Goal: Information Seeking & Learning: Learn about a topic

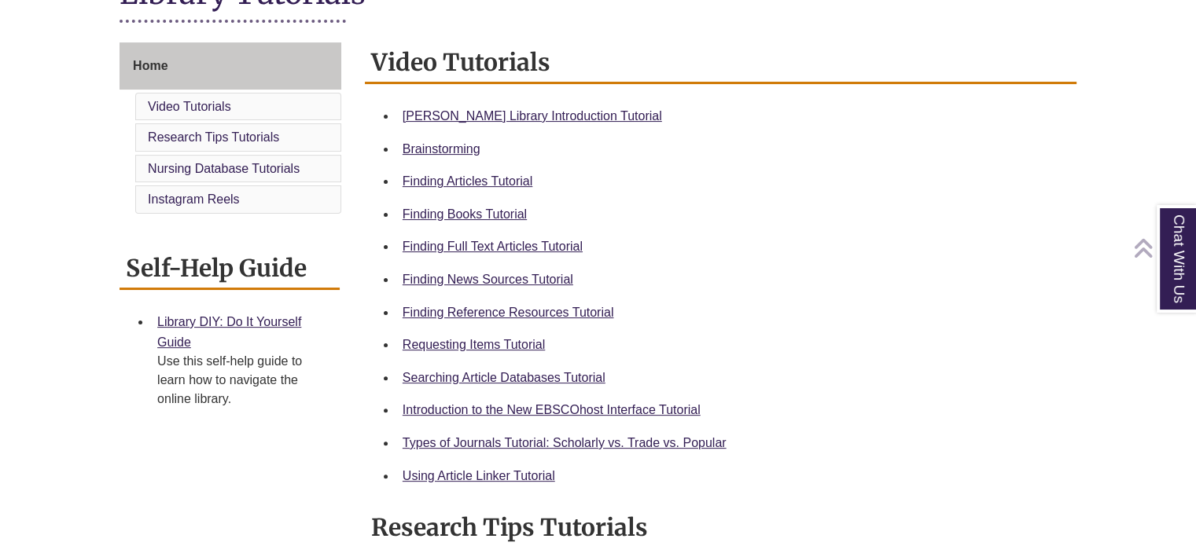
scroll to position [401, 0]
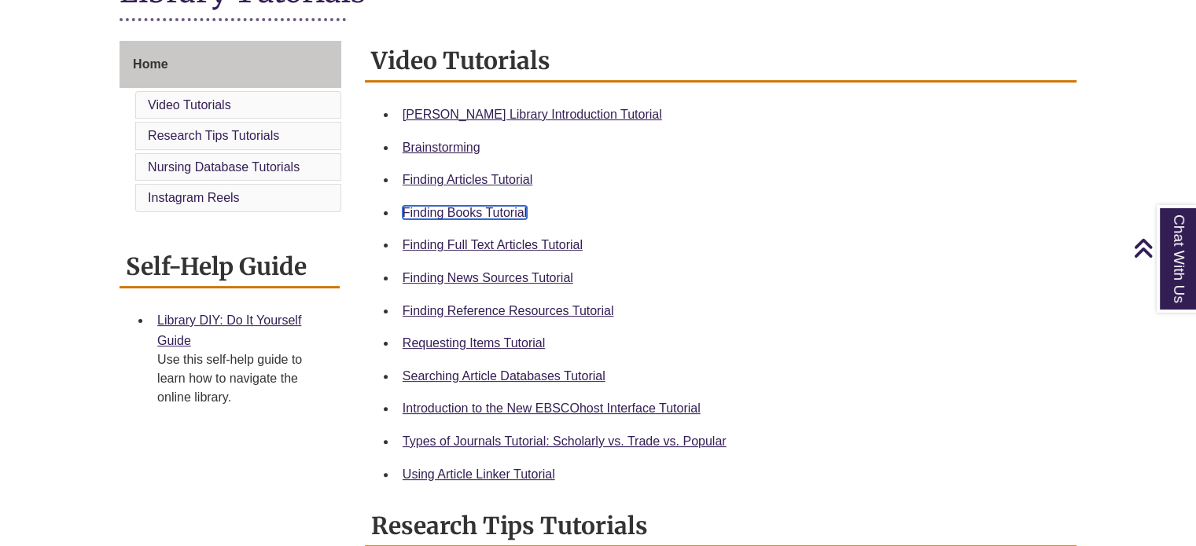
click at [478, 213] on link "Finding Books Tutorial" at bounding box center [464, 212] width 124 height 13
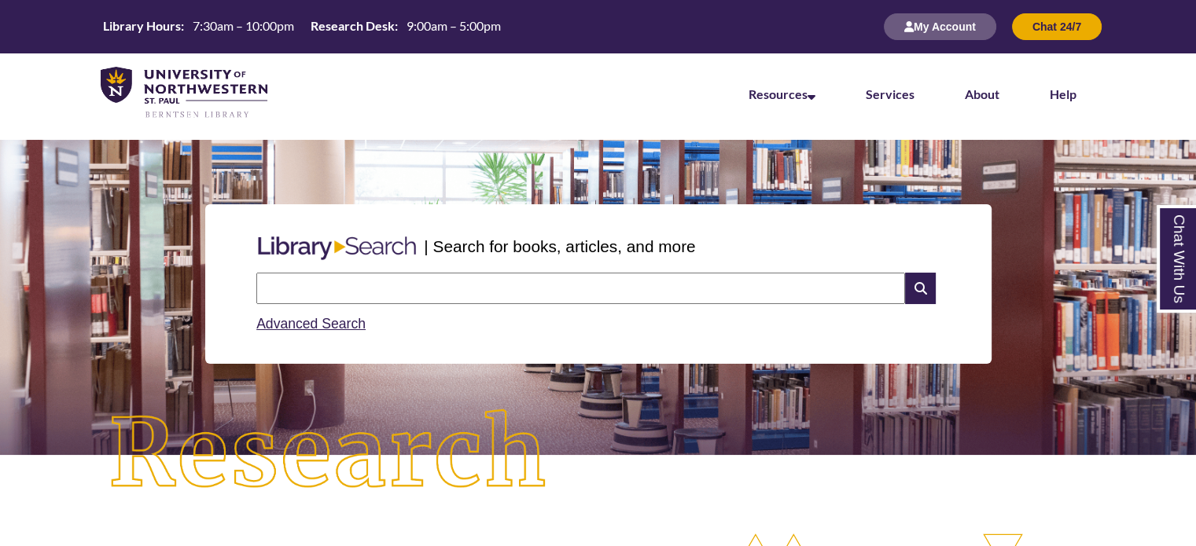
click at [517, 288] on input "text" at bounding box center [580, 288] width 649 height 31
click at [266, 285] on input "**********" at bounding box center [580, 288] width 649 height 31
click at [277, 288] on input "**********" at bounding box center [580, 288] width 649 height 31
type input "**********"
click at [920, 282] on icon at bounding box center [920, 288] width 30 height 31
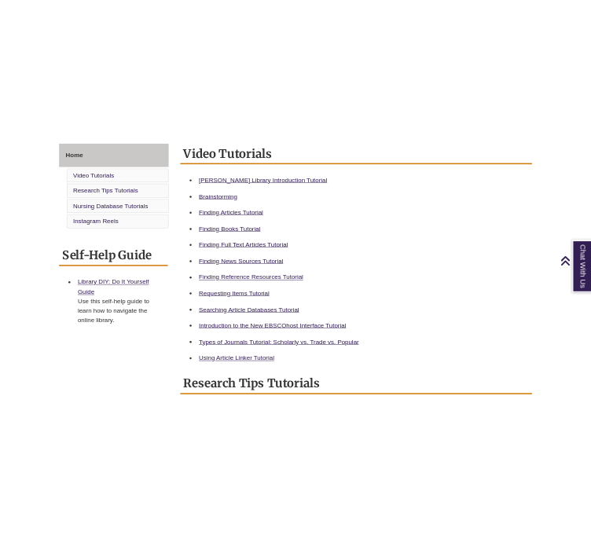
scroll to position [434, 0]
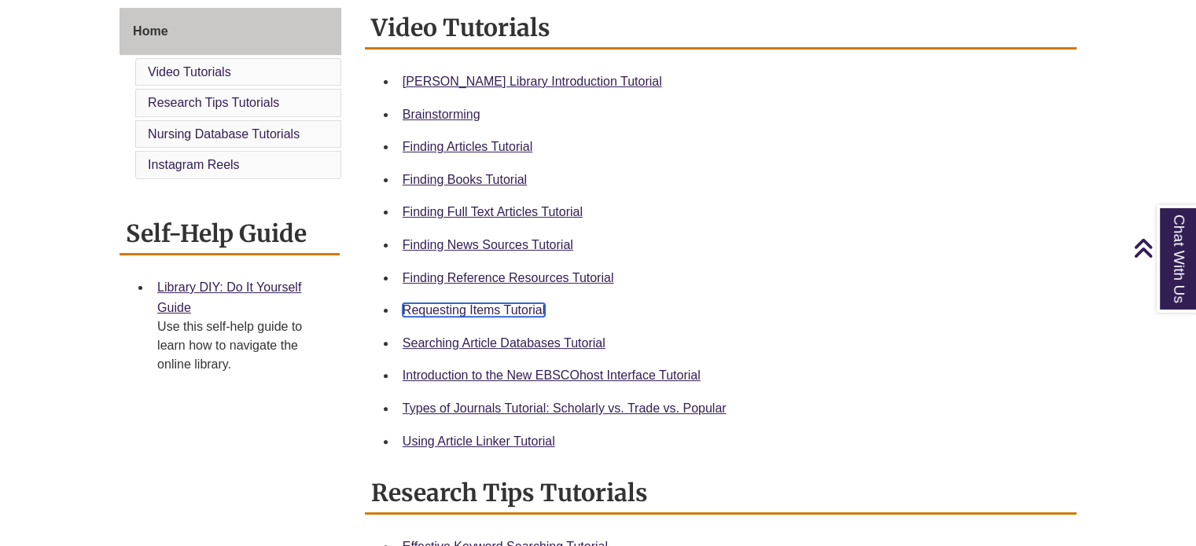
click at [503, 313] on link "Requesting Items Tutorial" at bounding box center [473, 309] width 142 height 13
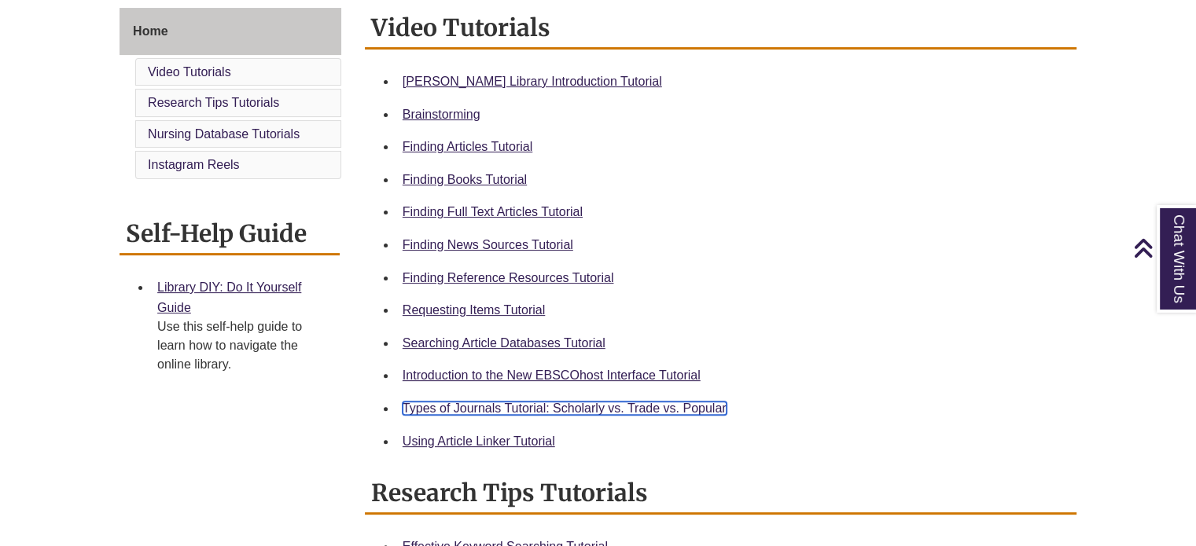
click at [630, 409] on link "Types of Journals Tutorial: Scholarly vs. Trade vs. Popular" at bounding box center [564, 408] width 324 height 13
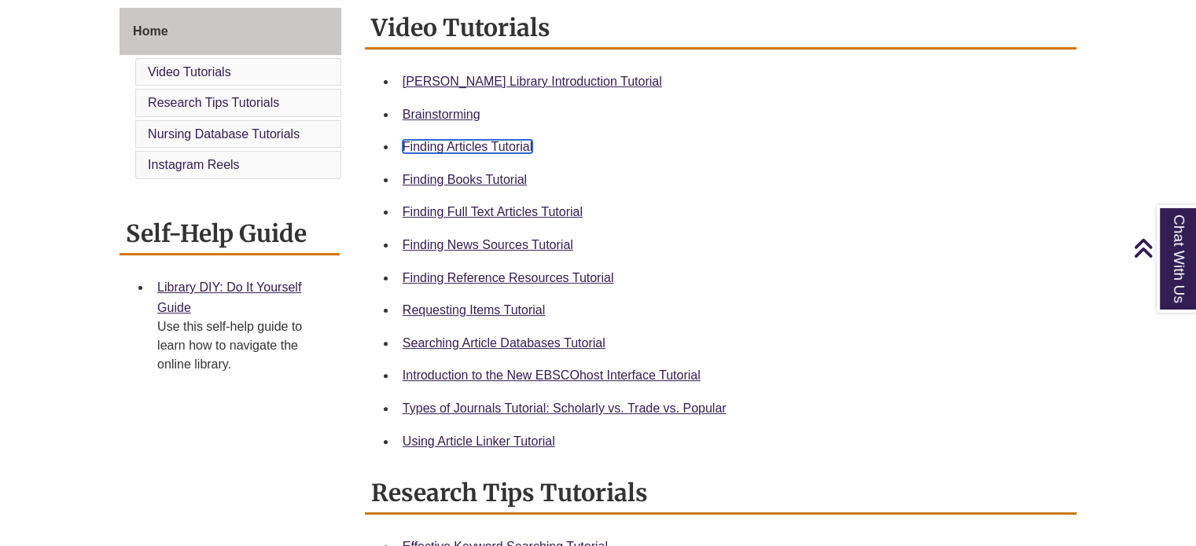
click at [452, 149] on link "Finding Articles Tutorial" at bounding box center [467, 146] width 130 height 13
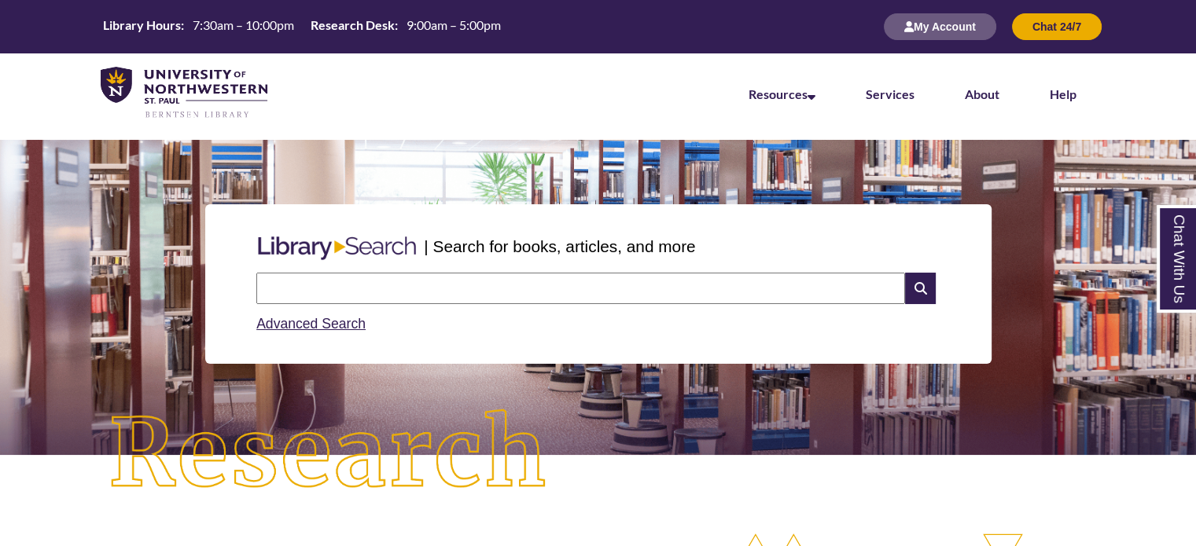
scroll to position [7, 7]
click at [510, 288] on input "text" at bounding box center [580, 288] width 649 height 31
type input "**********"
click at [922, 287] on icon at bounding box center [920, 288] width 30 height 31
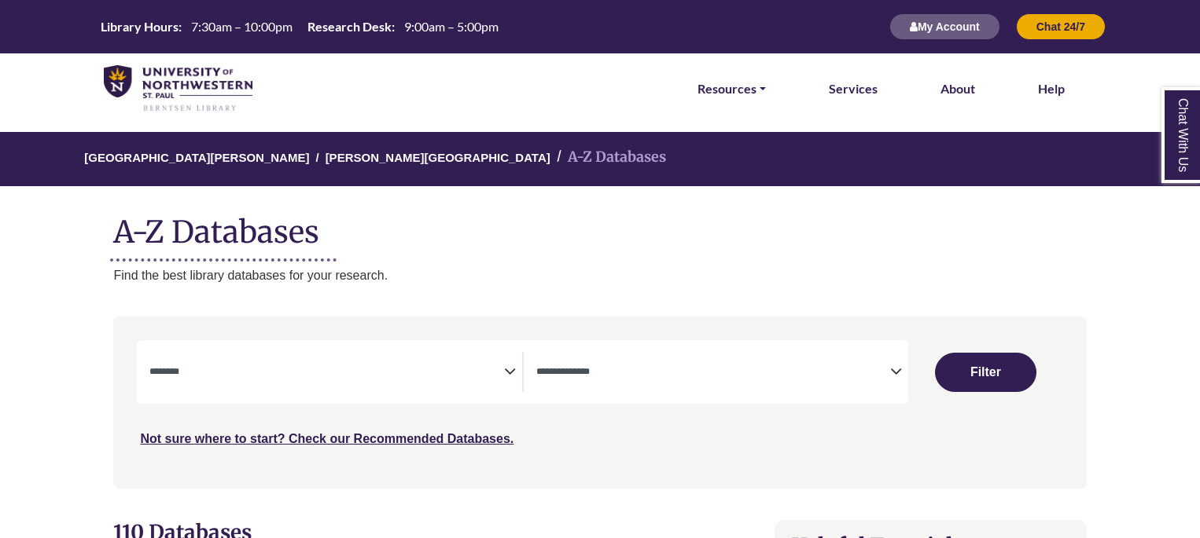
select select "Database Subject Filter"
select select "Database Types Filter"
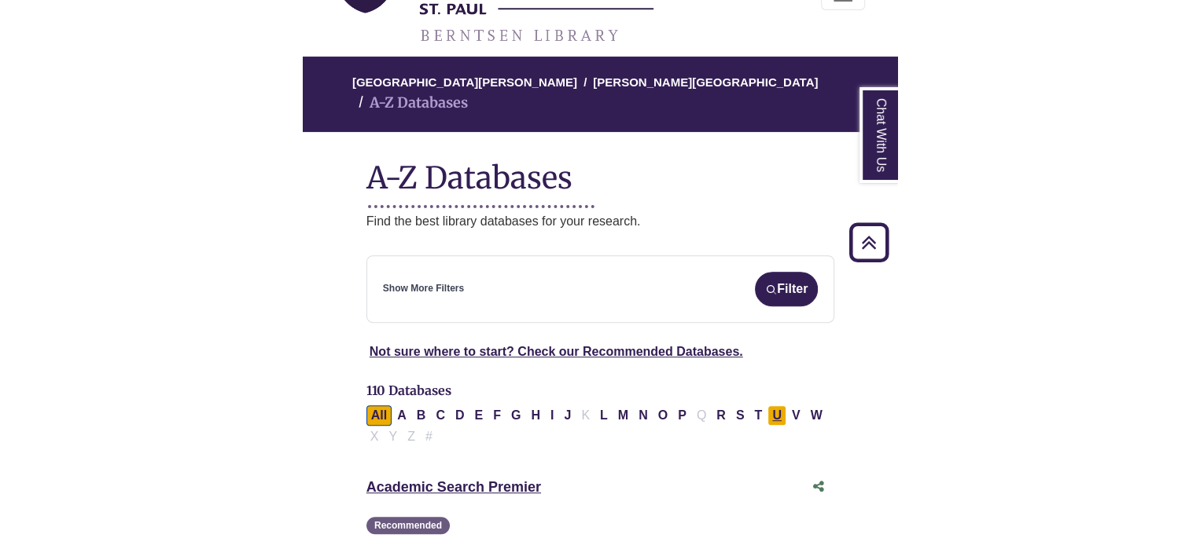
scroll to position [144, 0]
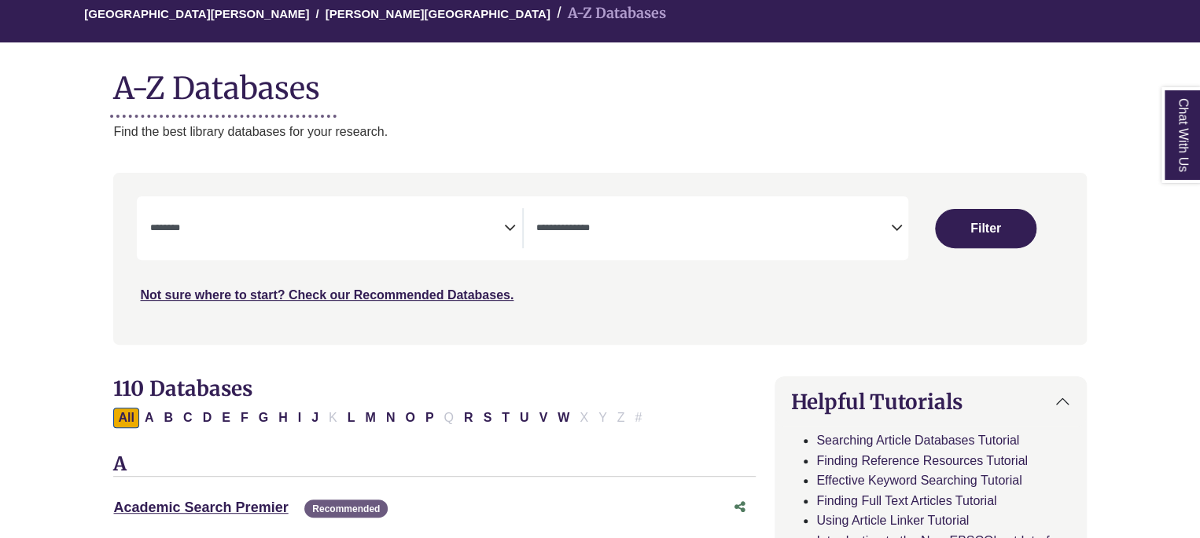
click at [506, 235] on icon "Search filters" at bounding box center [510, 226] width 12 height 24
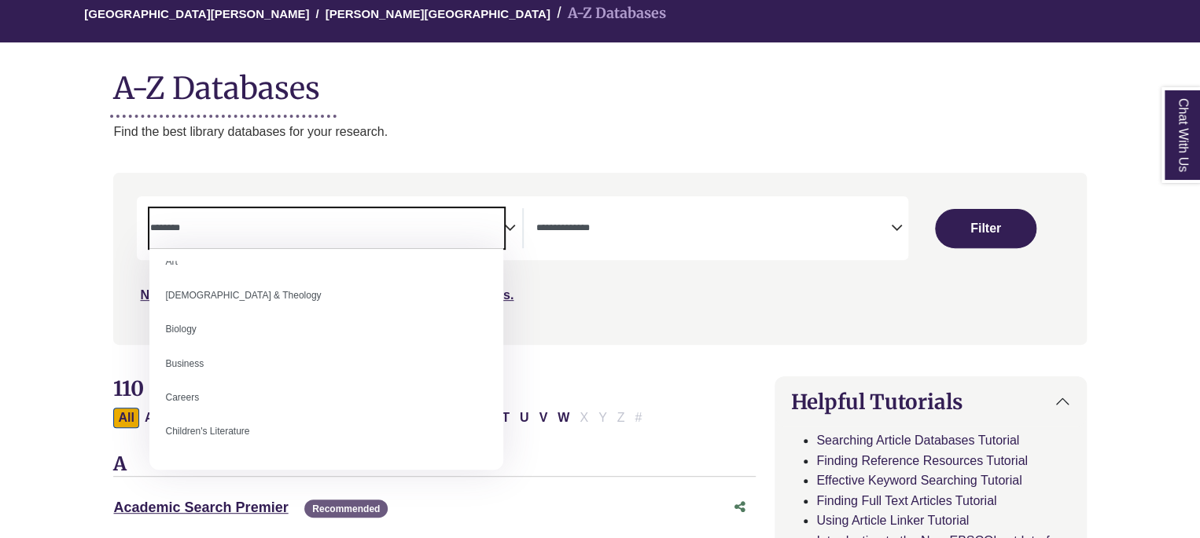
scroll to position [50, 0]
click at [245, 230] on textarea "Search" at bounding box center [326, 229] width 354 height 13
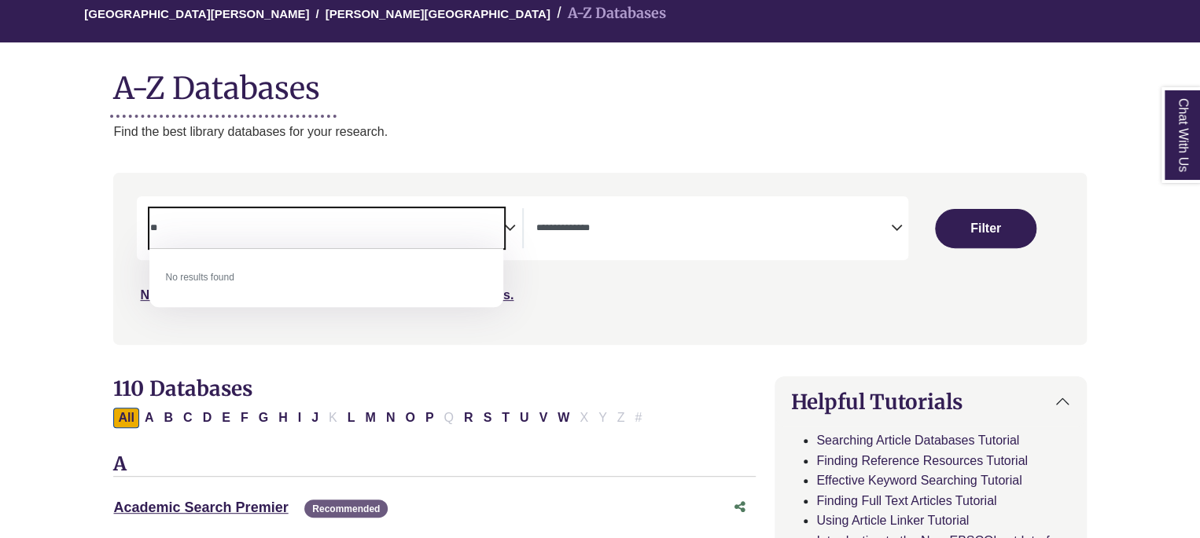
type textarea "*"
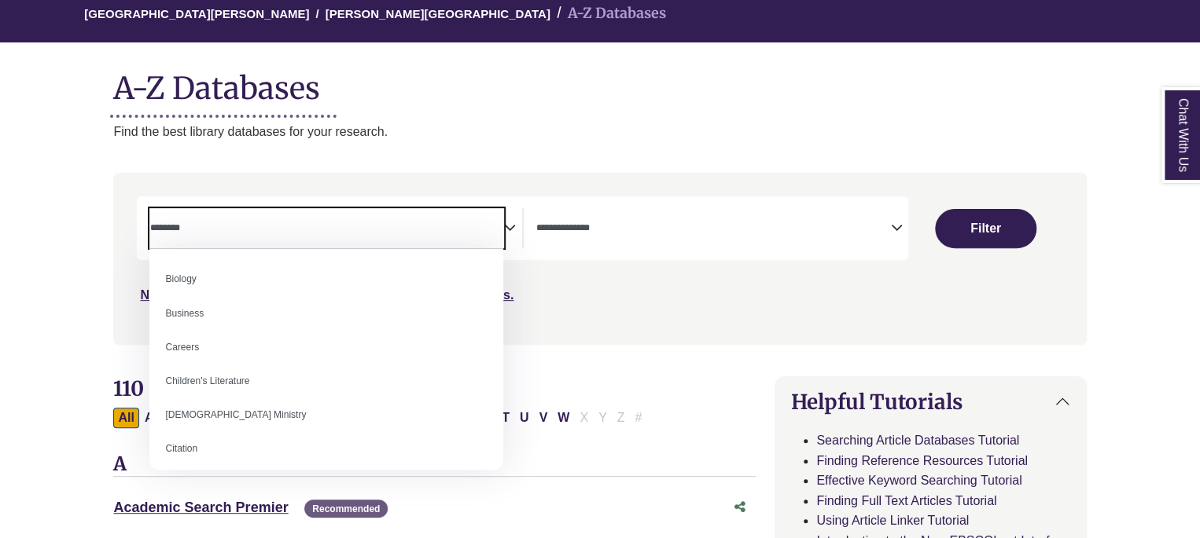
scroll to position [101, 0]
select select "*****"
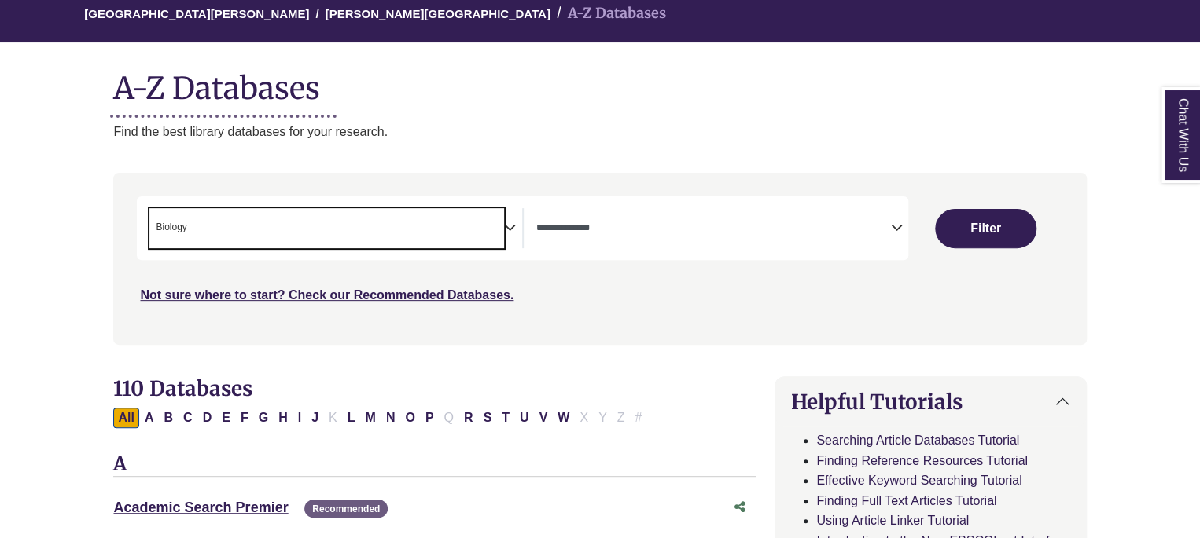
click at [296, 241] on span "× Biology" at bounding box center [326, 228] width 354 height 40
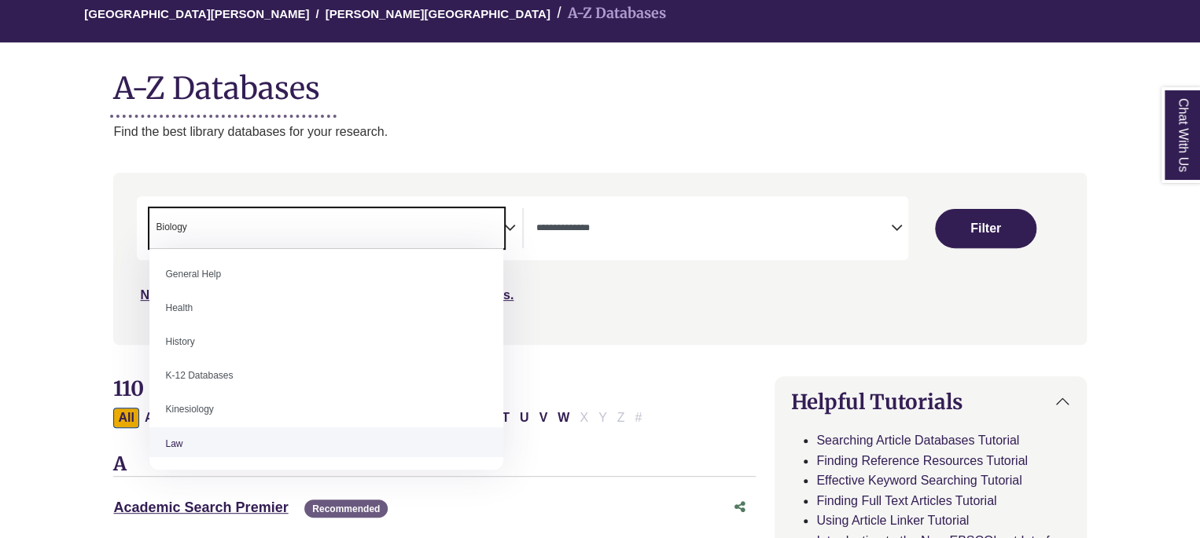
scroll to position [685, 0]
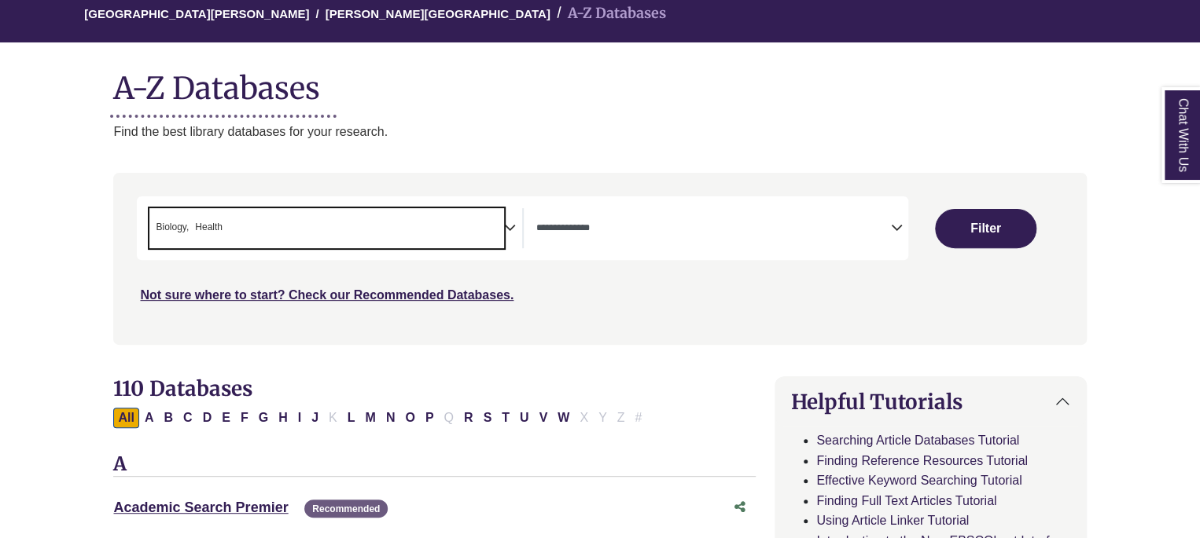
click at [293, 233] on span "× Biology × Health" at bounding box center [326, 228] width 354 height 40
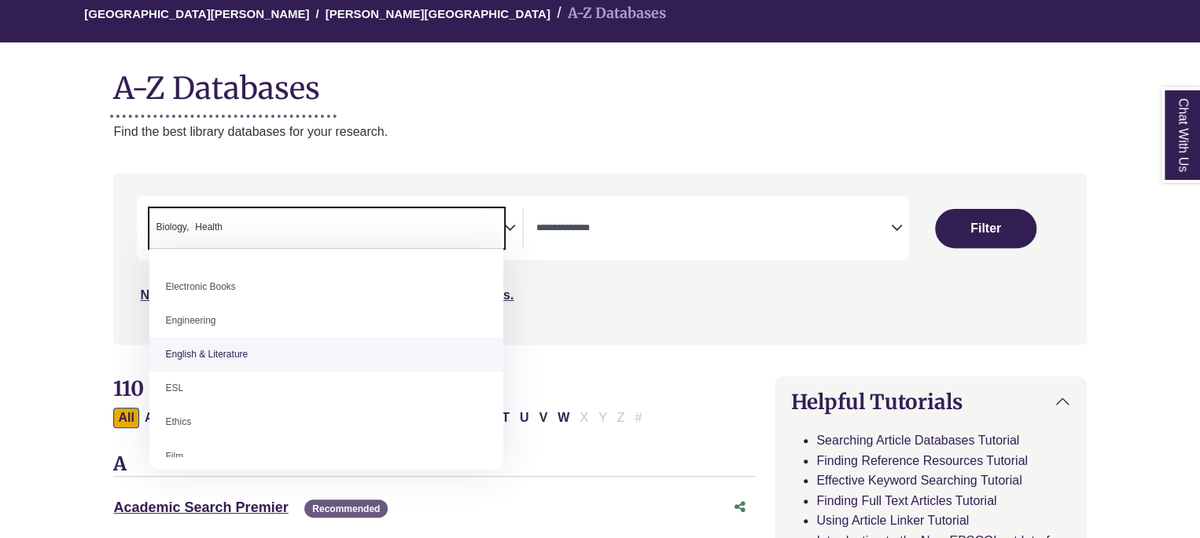
scroll to position [0, 0]
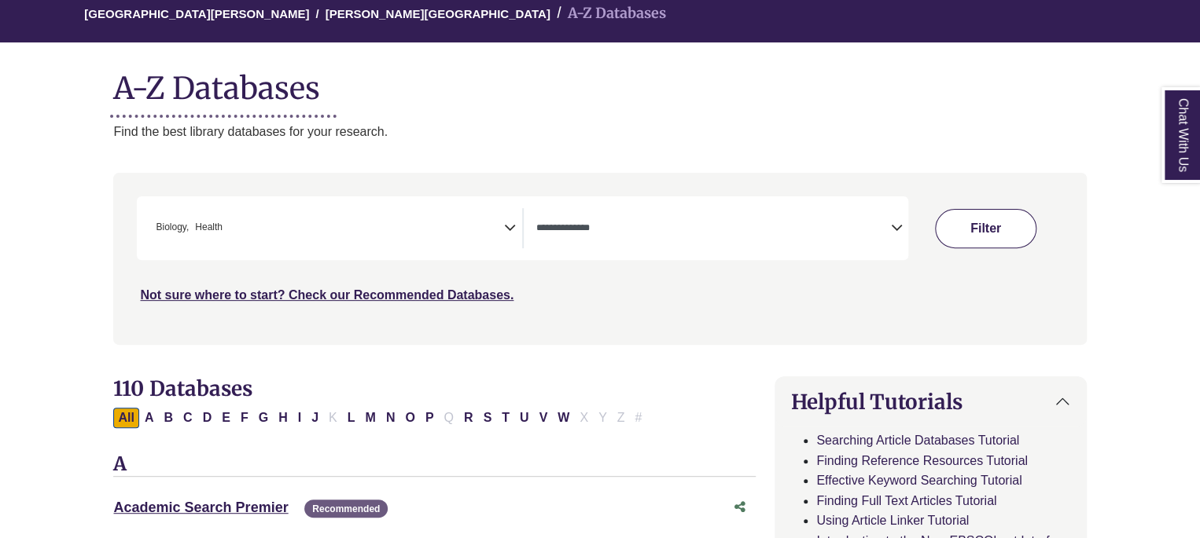
click at [1019, 226] on button "Filter" at bounding box center [985, 228] width 101 height 39
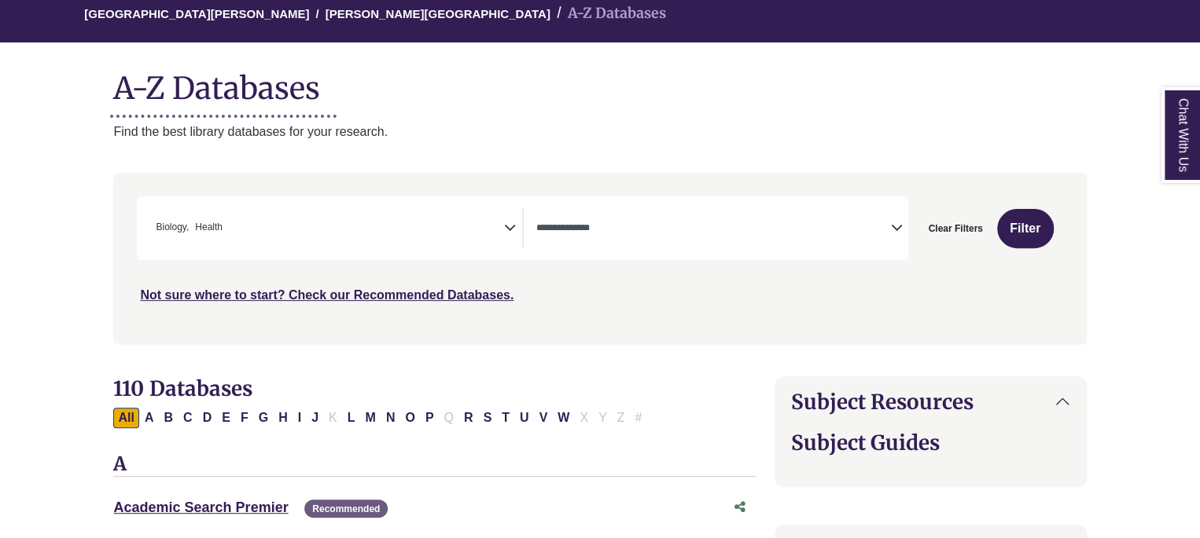
select select "Database Types Filter"
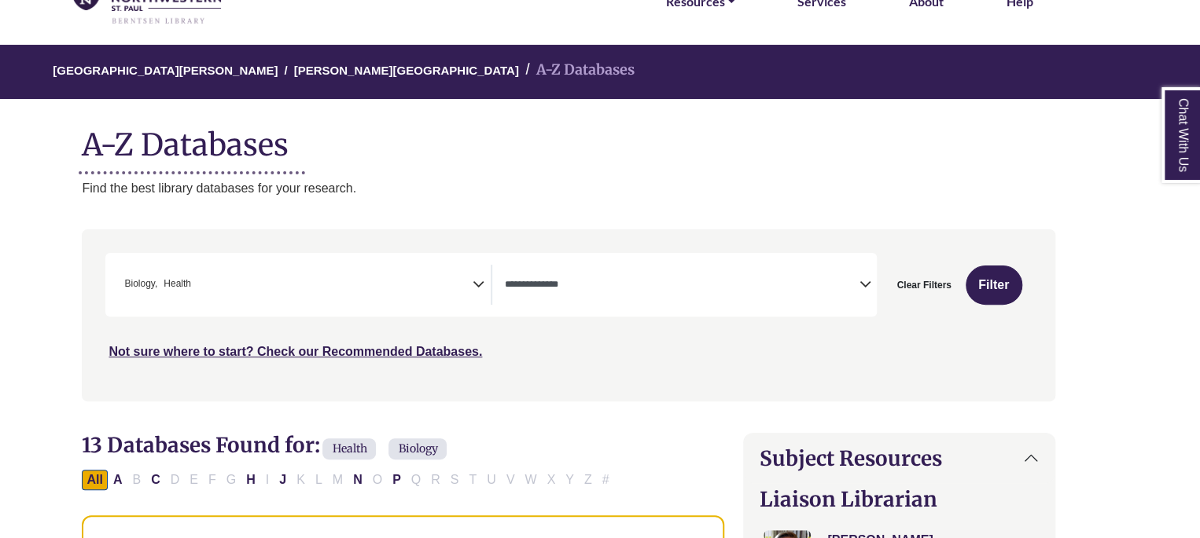
scroll to position [85, 31]
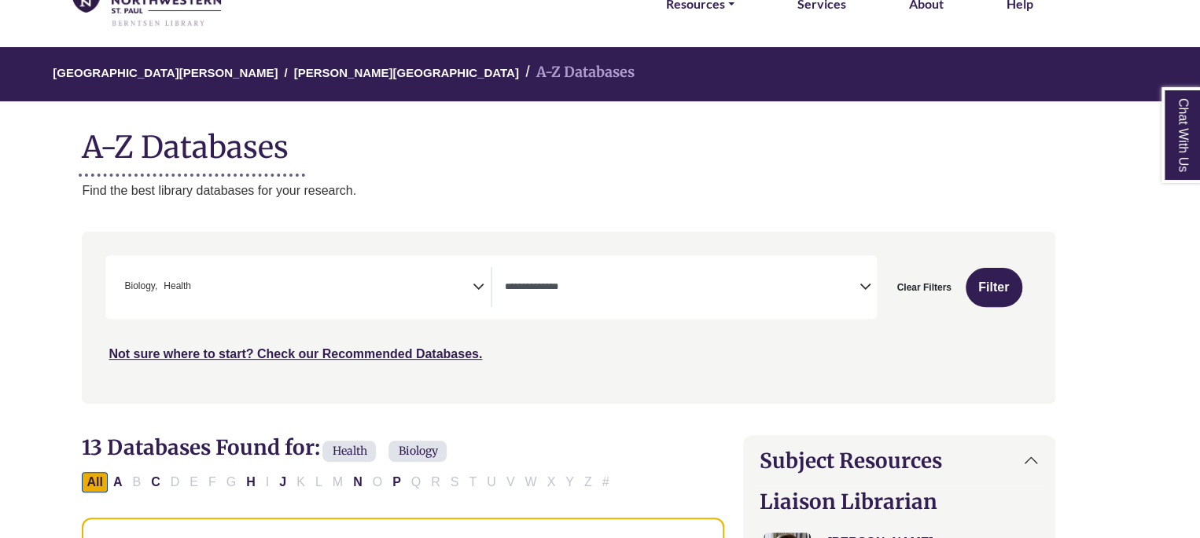
click at [912, 292] on button "Clear Filters" at bounding box center [923, 287] width 75 height 39
select select "Database Subject Filter"
select select "Database Types Filter"
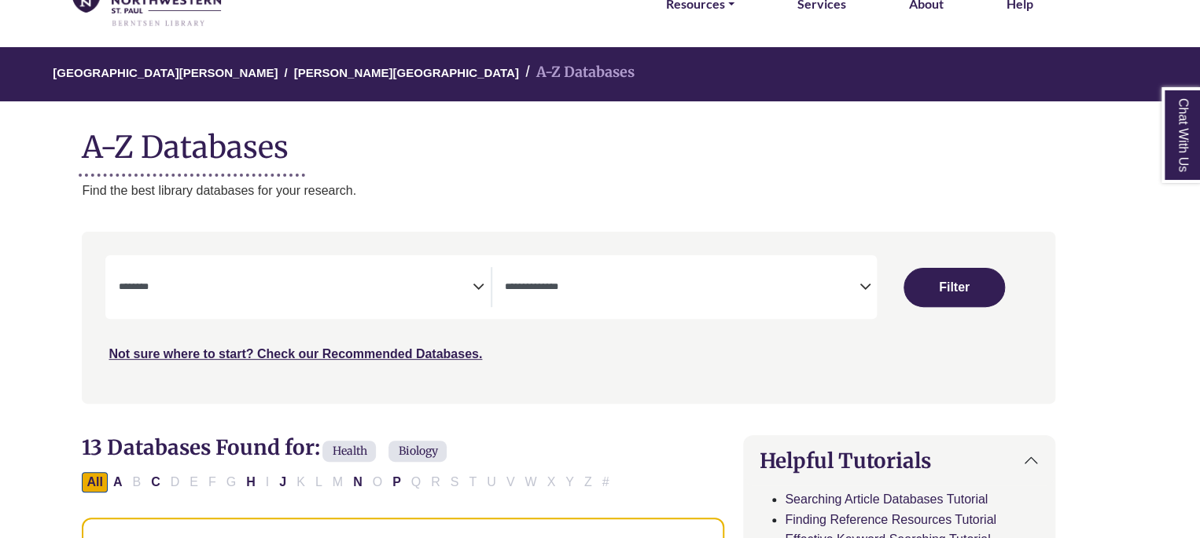
select select "Database Subject Filter"
select select "Database Types Filter"
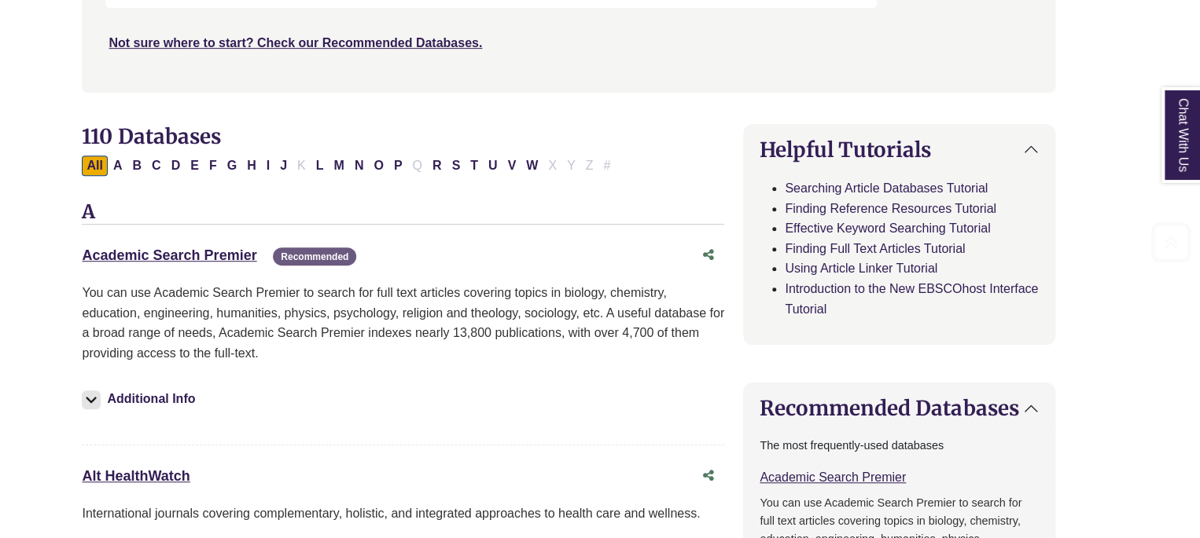
scroll to position [494, 31]
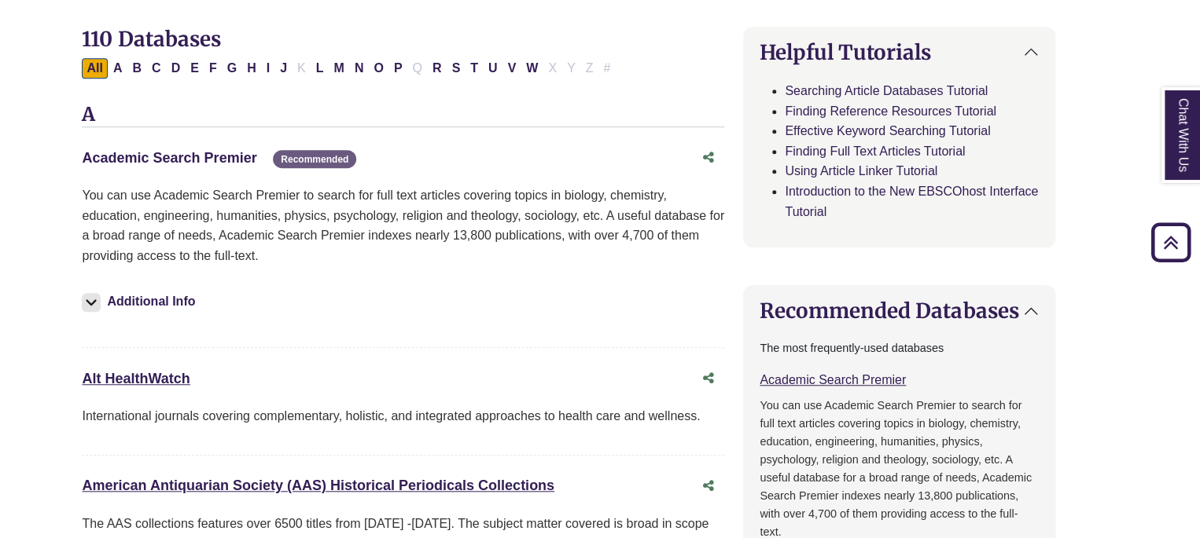
click at [179, 163] on link "Academic Search Premier This link opens in a new window" at bounding box center [169, 158] width 175 height 16
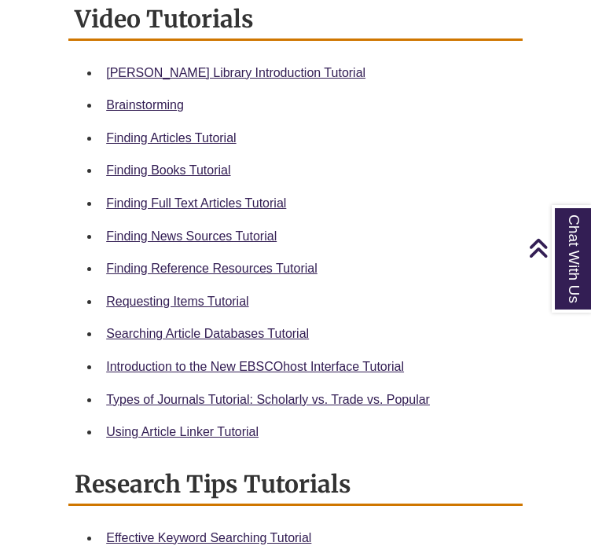
scroll to position [766, 0]
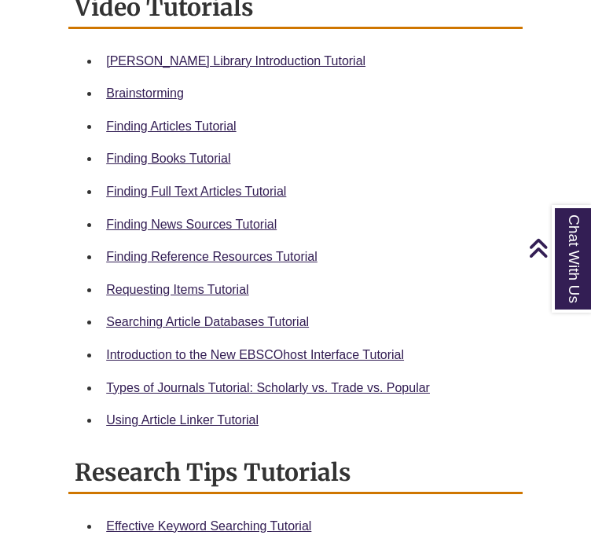
click at [222, 325] on div "Searching Article Databases Tutorial" at bounding box center [308, 322] width 404 height 20
click at [248, 315] on link "Searching Article Databases Tutorial" at bounding box center [207, 321] width 203 height 13
click at [157, 185] on link "Finding Full Text Articles Tutorial" at bounding box center [196, 191] width 180 height 13
